Goal: Task Accomplishment & Management: Use online tool/utility

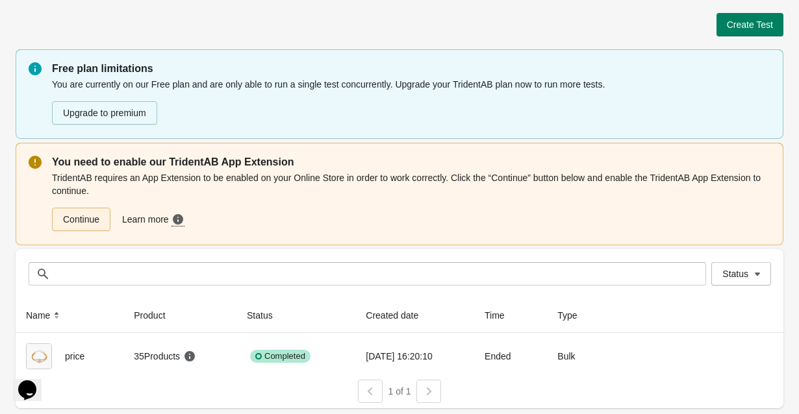
click at [87, 218] on link "Continue" at bounding box center [81, 219] width 58 height 23
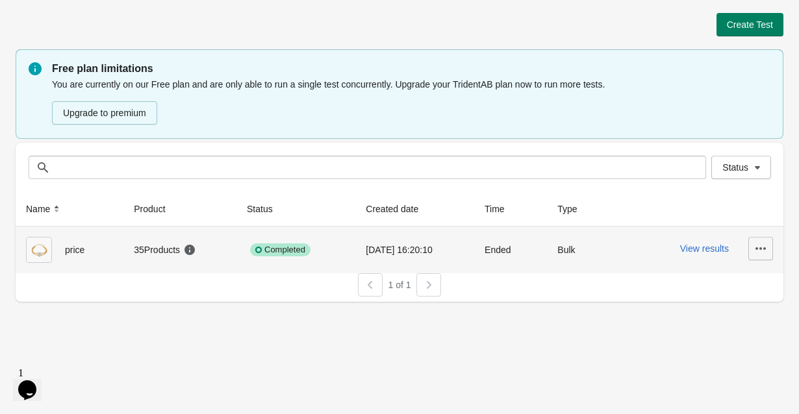
click at [763, 251] on icon "button" at bounding box center [760, 248] width 13 height 13
click at [752, 285] on span "Delete" at bounding box center [750, 282] width 26 height 13
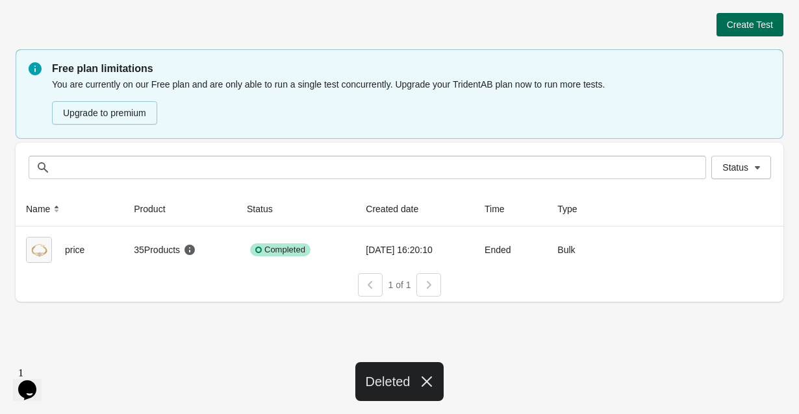
click at [752, 23] on span "Create Test" at bounding box center [750, 24] width 46 height 10
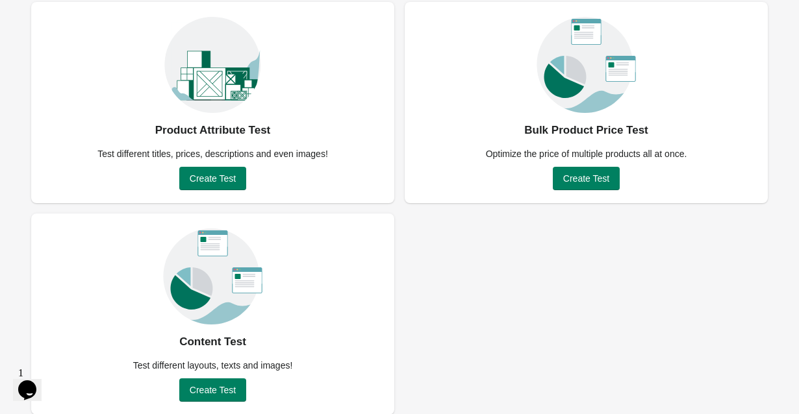
scroll to position [110, 0]
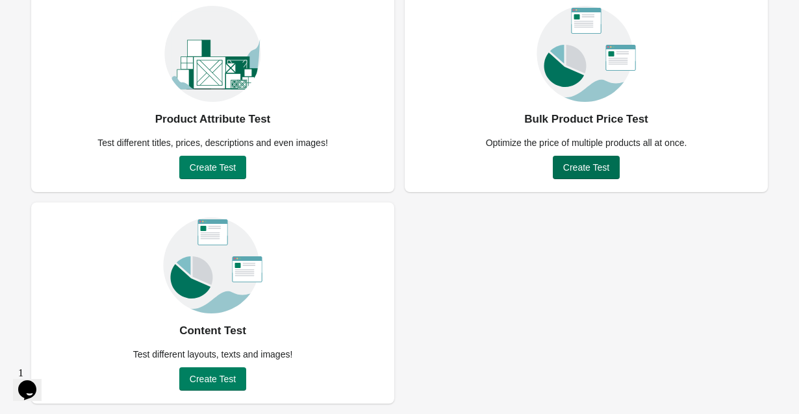
click at [580, 171] on span "Create Test" at bounding box center [586, 167] width 46 height 10
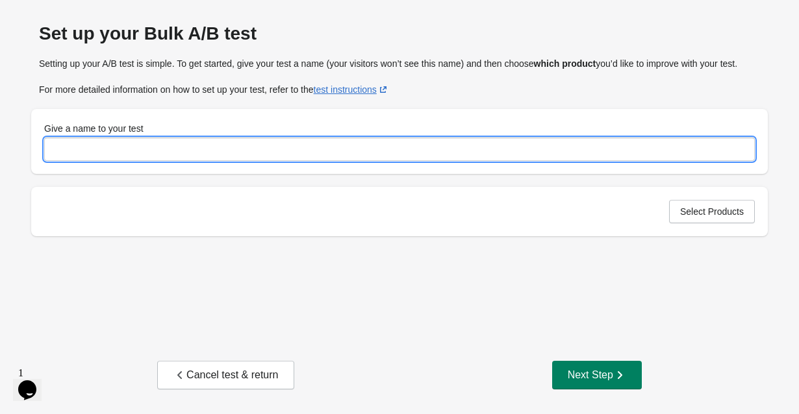
click at [331, 161] on input "Give a name to your test" at bounding box center [399, 149] width 711 height 23
click at [81, 161] on input "*********" at bounding box center [399, 149] width 711 height 23
type input "*********"
click at [743, 217] on span "Select Products" at bounding box center [712, 212] width 64 height 10
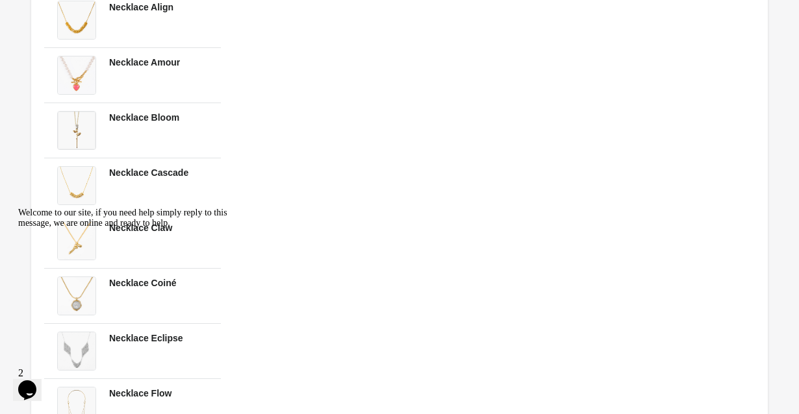
scroll to position [2632, 0]
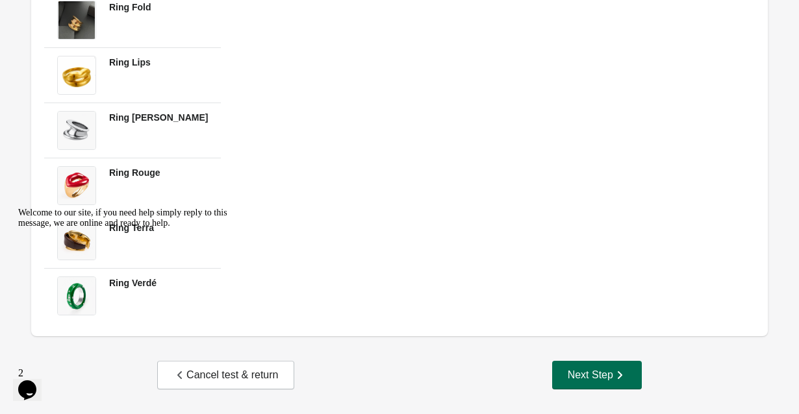
click at [623, 381] on icon "button" at bounding box center [619, 375] width 13 height 13
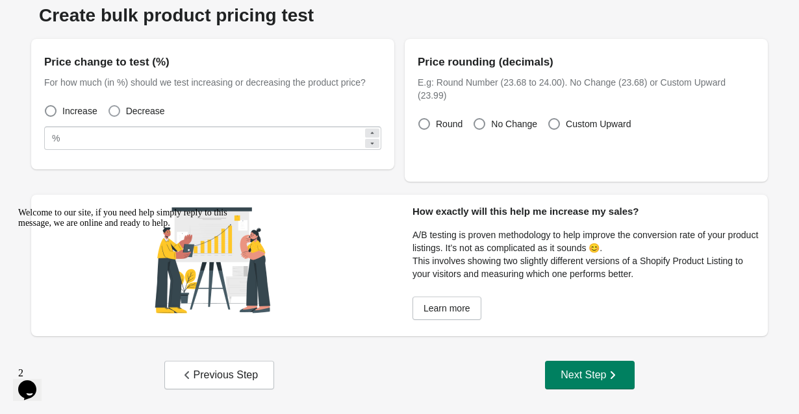
click at [118, 117] on span at bounding box center [114, 111] width 13 height 13
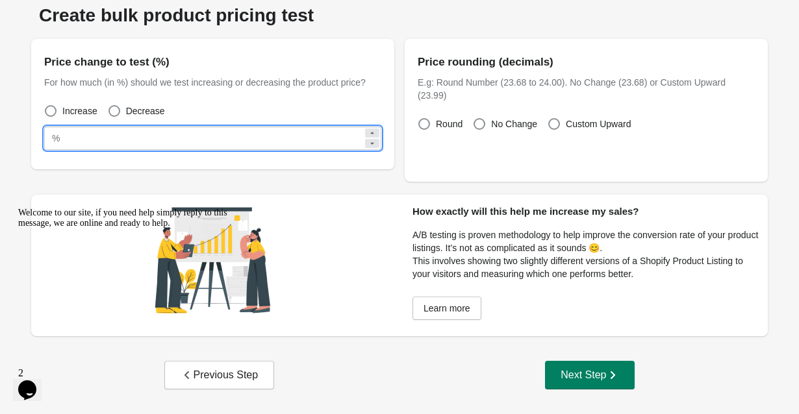
click at [83, 136] on input "**" at bounding box center [214, 138] width 298 height 23
type input "*"
type input "**"
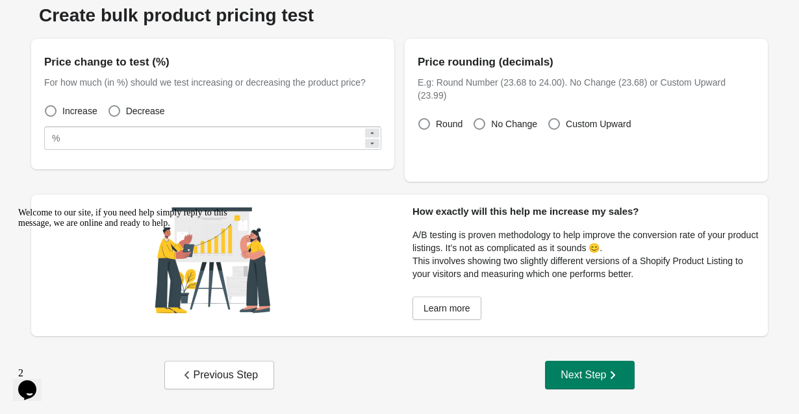
click at [785, 118] on div "Create bulk product pricing test Price change to test (%) For how much (in %) s…" at bounding box center [399, 196] width 799 height 435
click at [557, 125] on span at bounding box center [554, 124] width 12 height 12
click at [426, 123] on span at bounding box center [424, 124] width 12 height 12
click at [555, 127] on span at bounding box center [554, 124] width 12 height 12
click at [424, 125] on span at bounding box center [424, 124] width 12 height 12
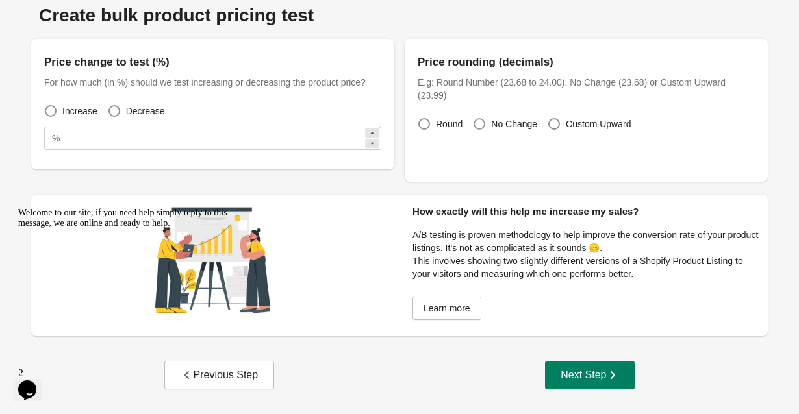
click at [493, 122] on span "No Change" at bounding box center [514, 124] width 46 height 13
click at [446, 130] on span "Round" at bounding box center [449, 124] width 27 height 13
click at [603, 381] on div "Next Step" at bounding box center [590, 375] width 58 height 13
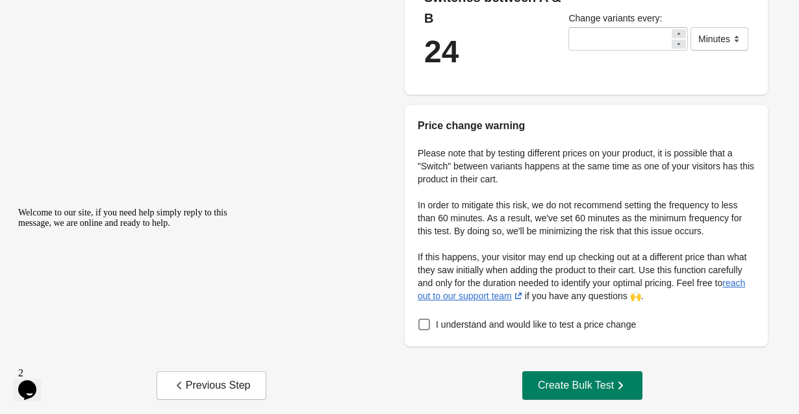
scroll to position [259, 0]
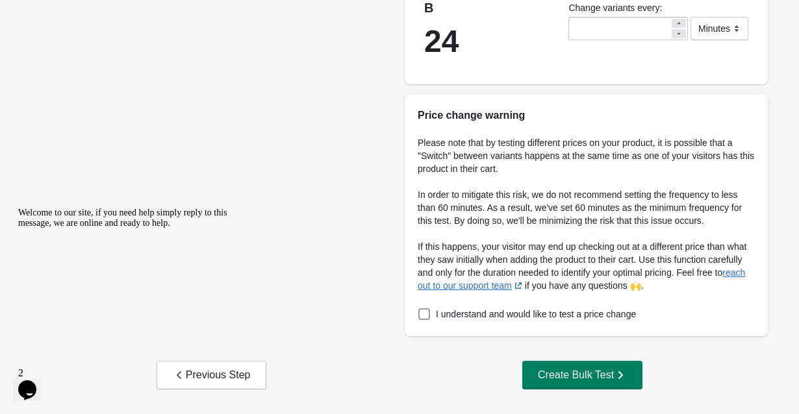
click at [424, 318] on span at bounding box center [424, 315] width 12 height 12
click at [565, 374] on div "Create Bulk Test" at bounding box center [582, 375] width 89 height 13
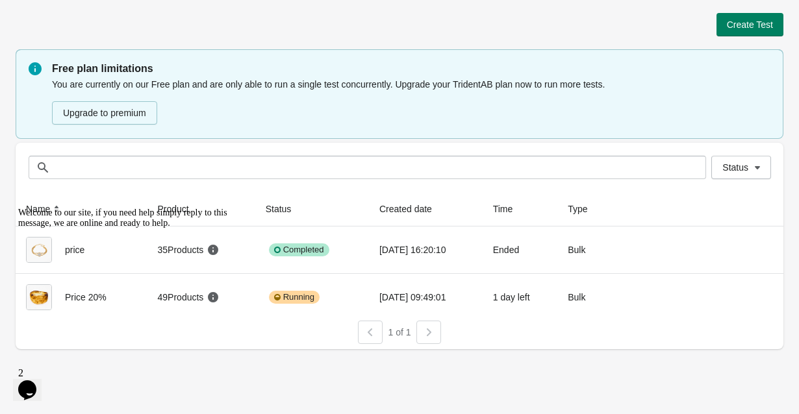
click at [18, 208] on icon "Chat attention grabber" at bounding box center [18, 208] width 0 height 0
